Goal: Find specific page/section: Find specific page/section

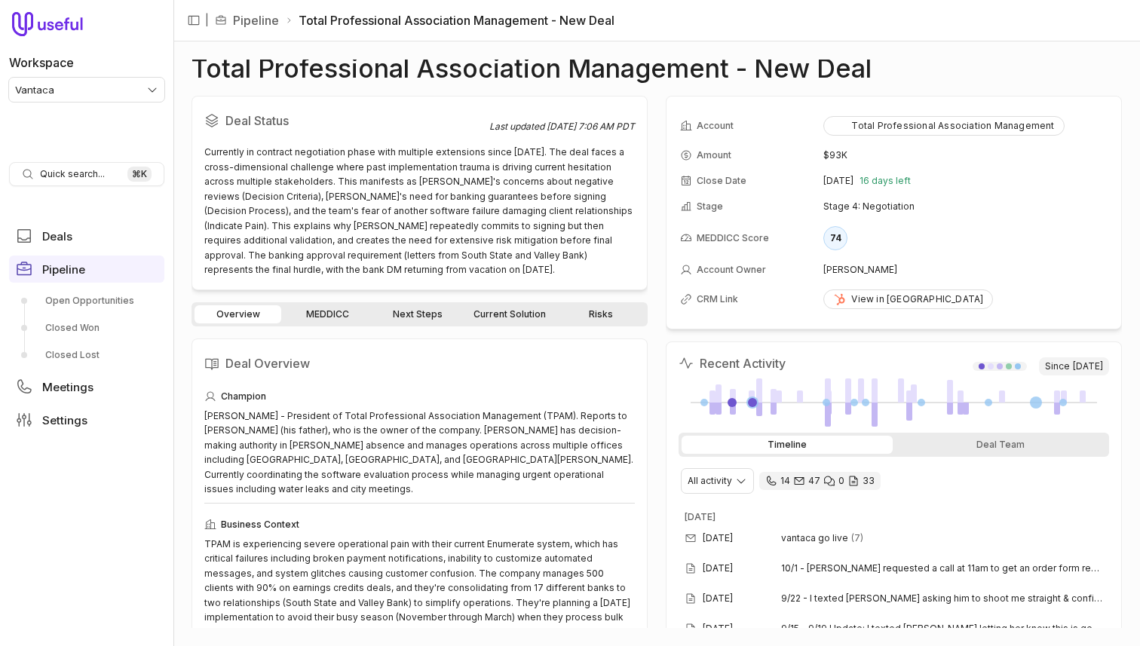
click at [318, 315] on link "MEDDICC" at bounding box center [327, 314] width 87 height 18
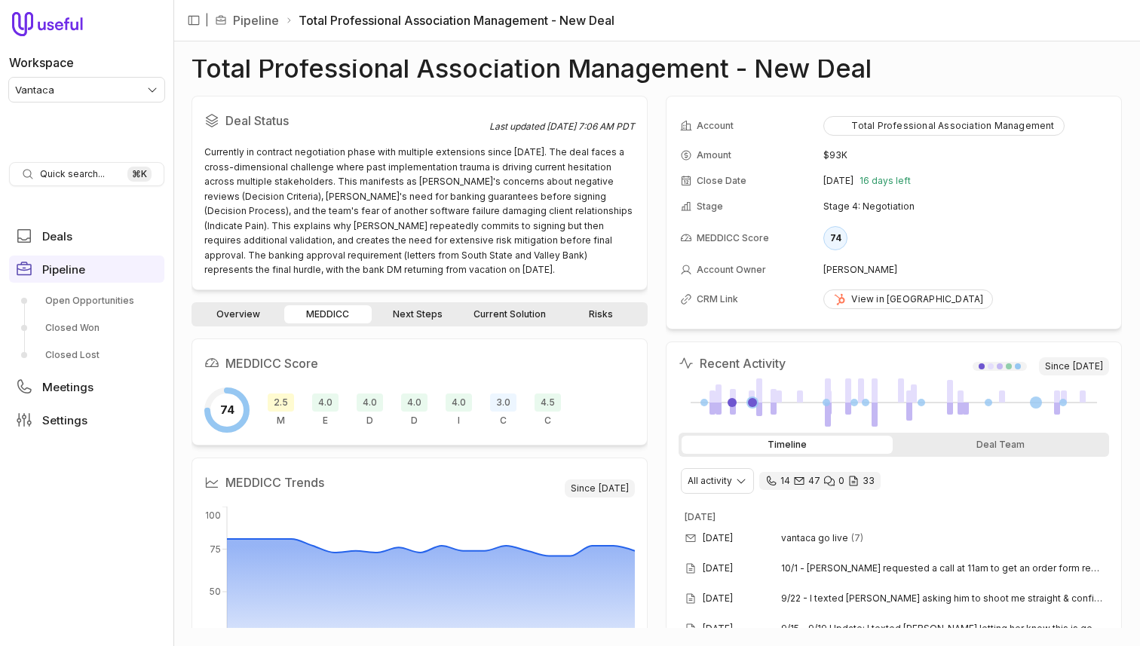
click at [904, 64] on div "Total Professional Association Management - New Deal" at bounding box center [656, 69] width 930 height 18
